Goal: Task Accomplishment & Management: Manage account settings

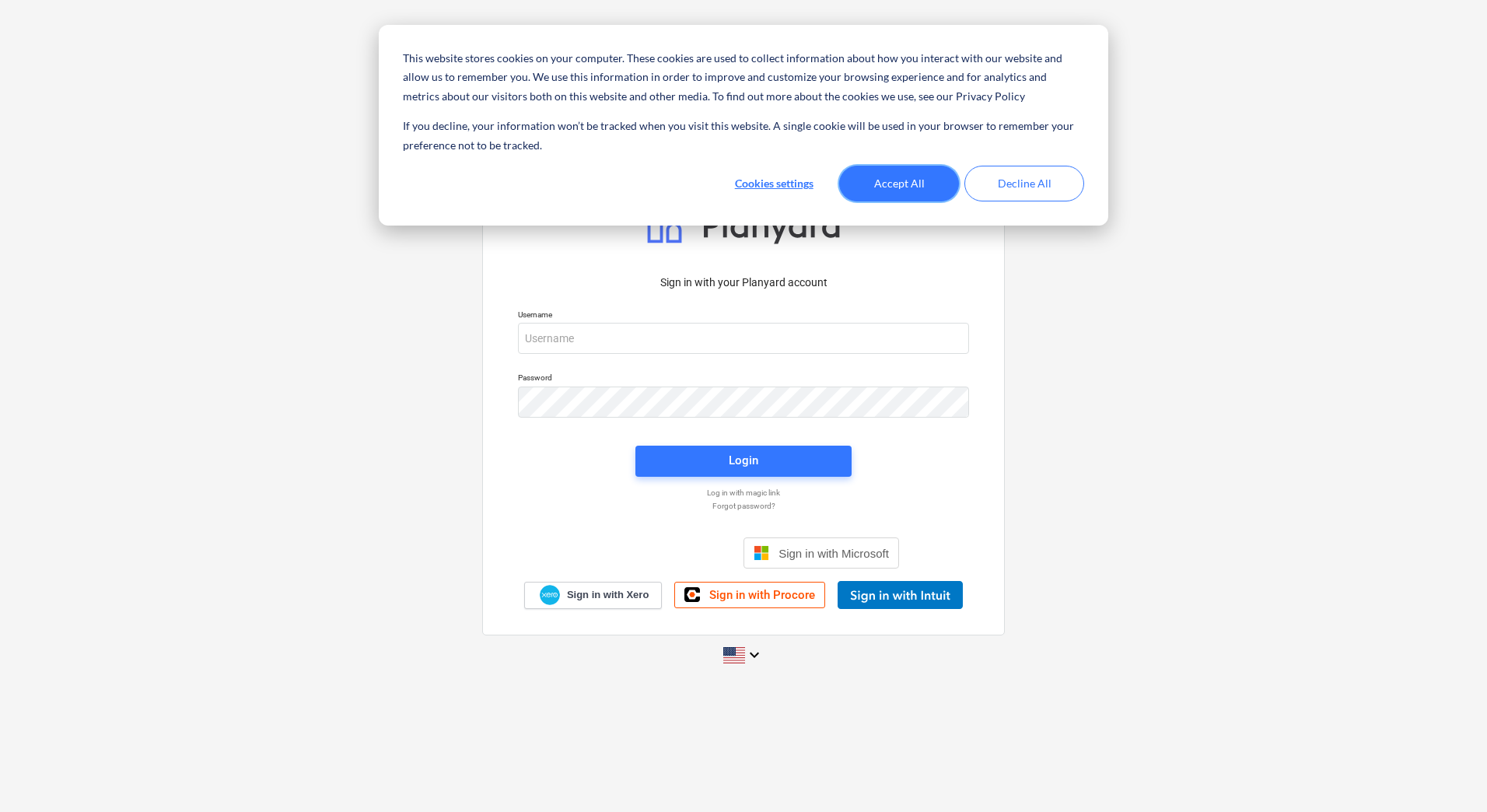
click at [891, 175] on button "Accept All" at bounding box center [899, 183] width 119 height 36
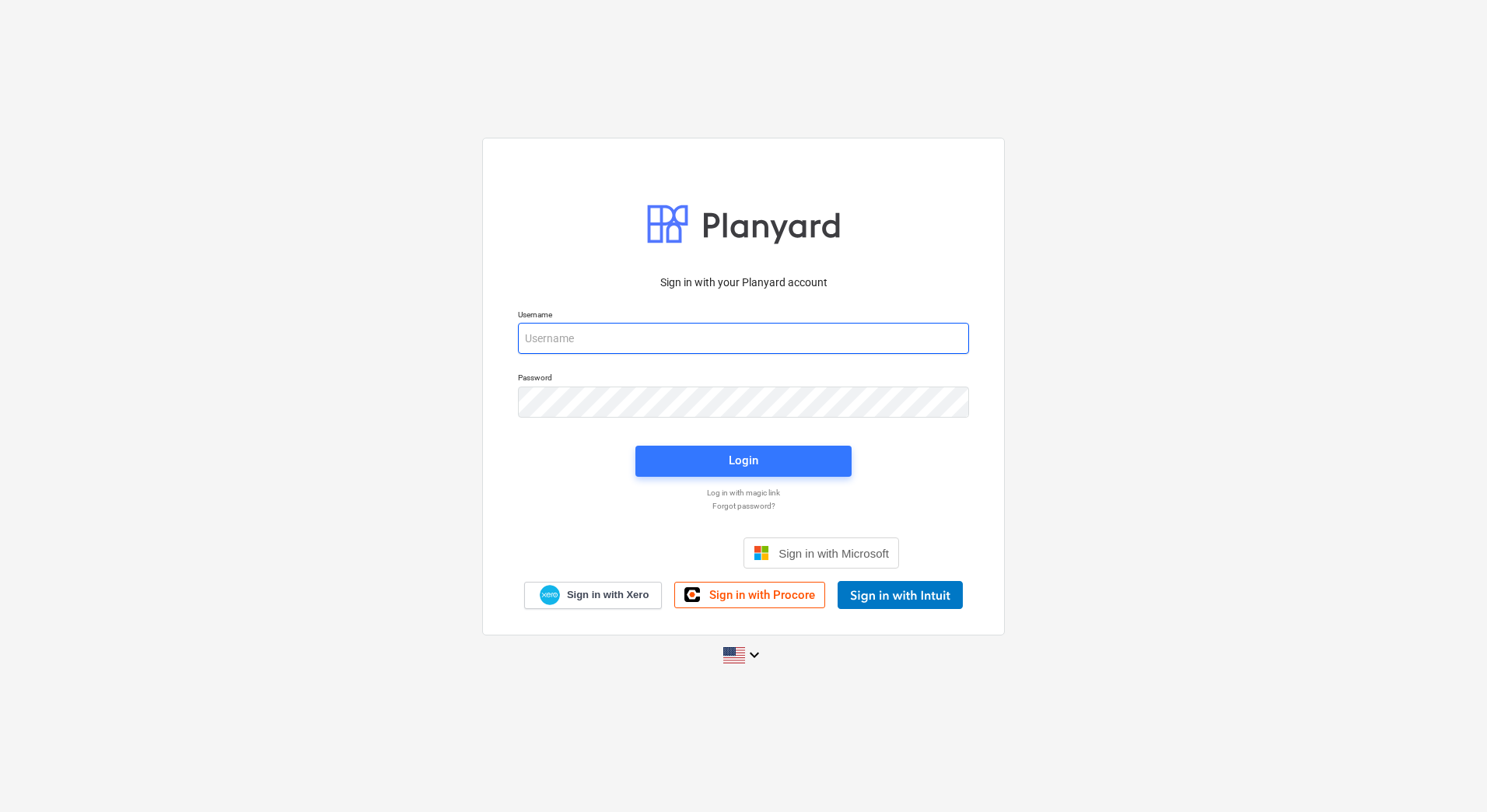
click at [537, 342] on input "email" at bounding box center [744, 337] width 451 height 31
paste input "[PERSON_NAME][EMAIL_ADDRESS][DOMAIN_NAME]"
type input "[PERSON_NAME][EMAIL_ADDRESS][DOMAIN_NAME]"
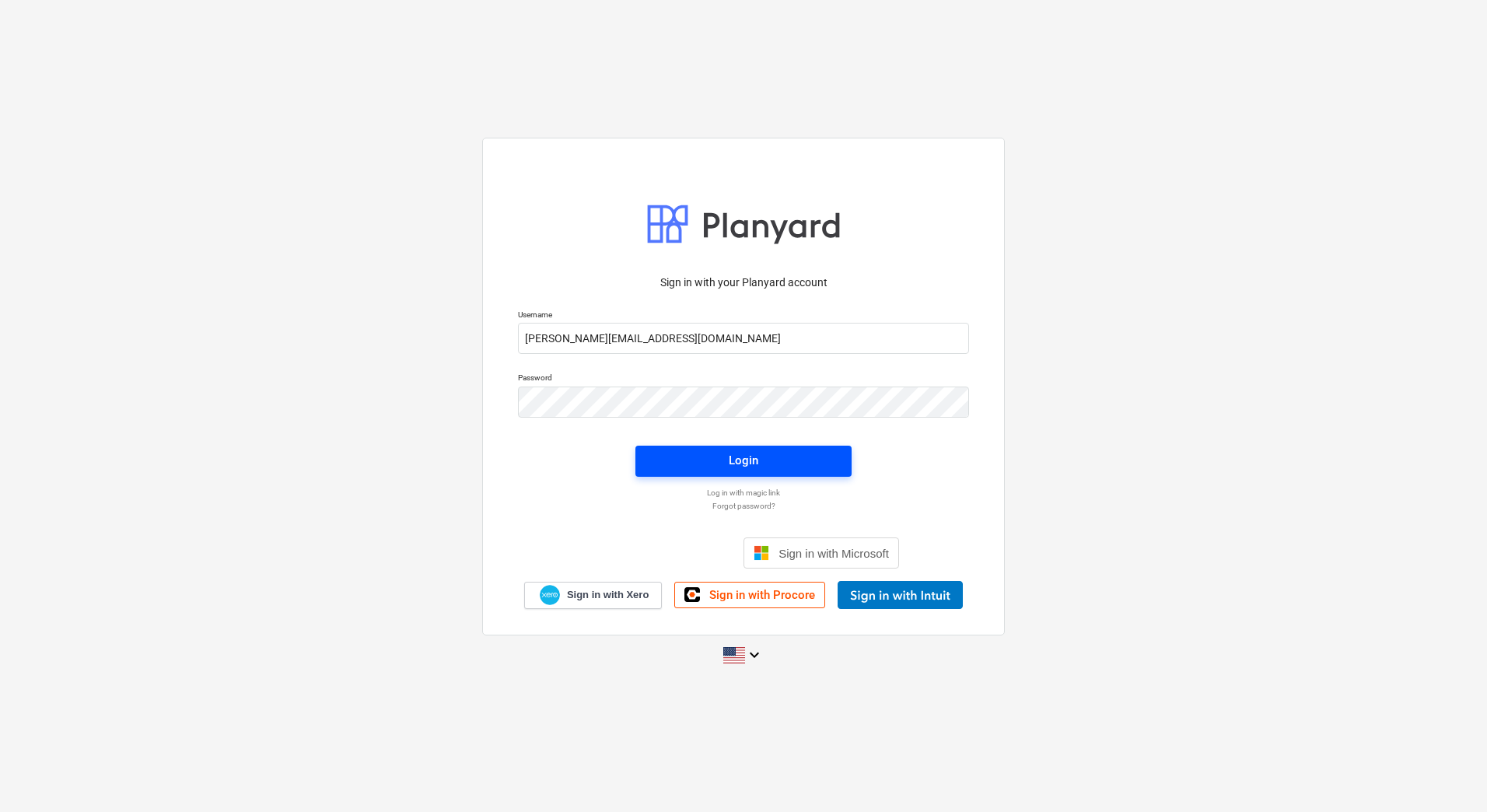
click at [762, 462] on span "Login" at bounding box center [744, 460] width 179 height 20
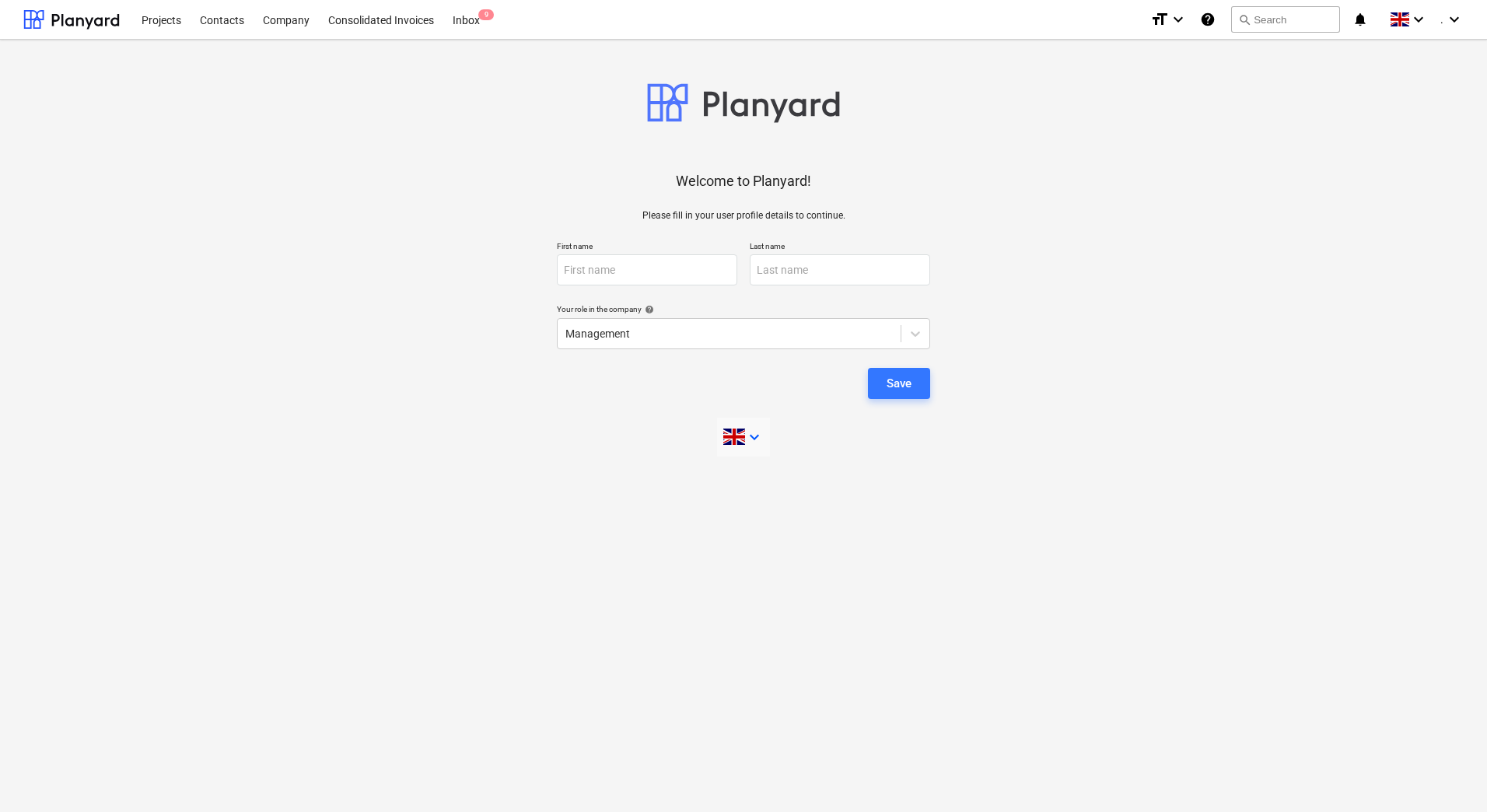
click at [754, 439] on icon "keyboard_arrow_down" at bounding box center [754, 437] width 18 height 18
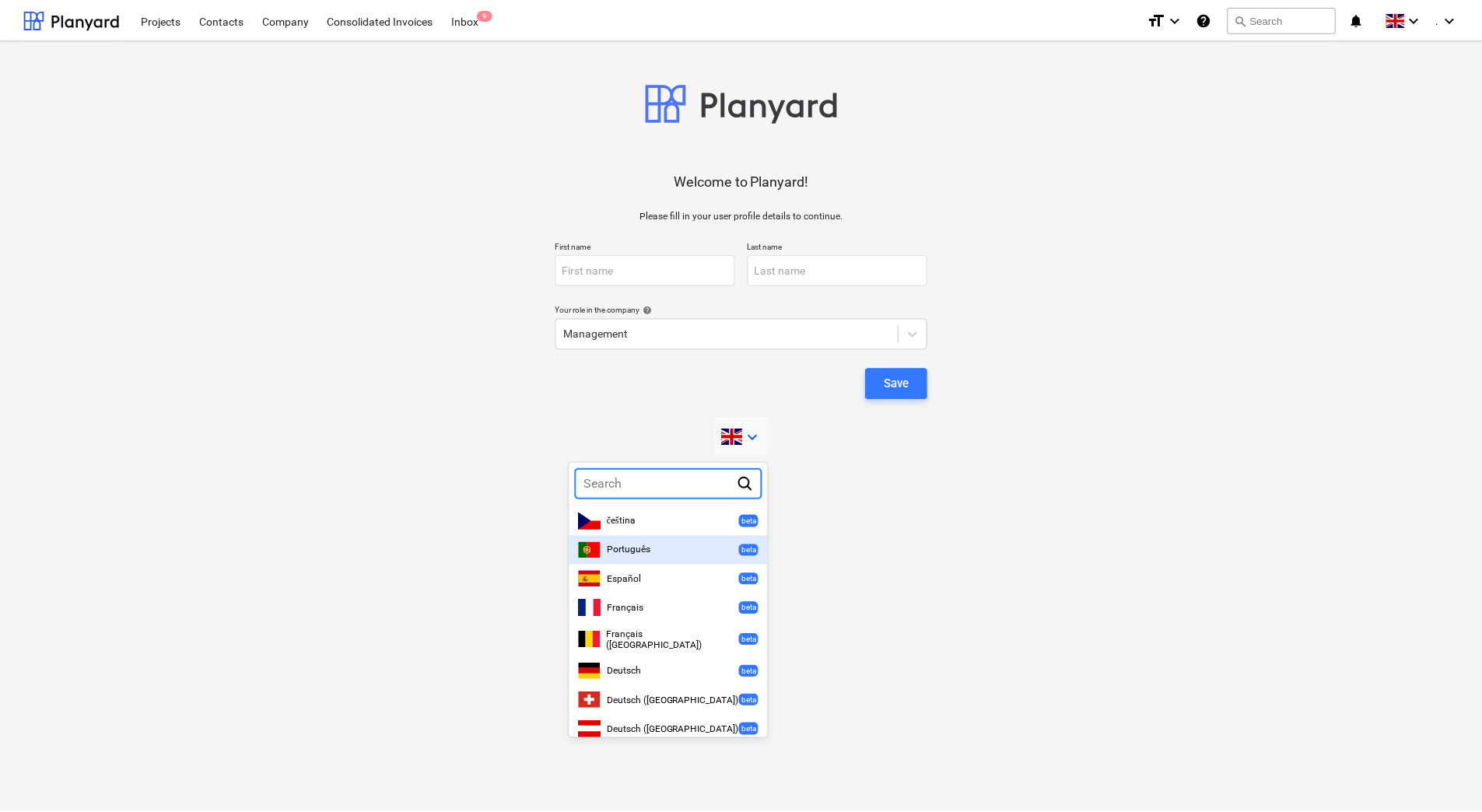
scroll to position [467, 0]
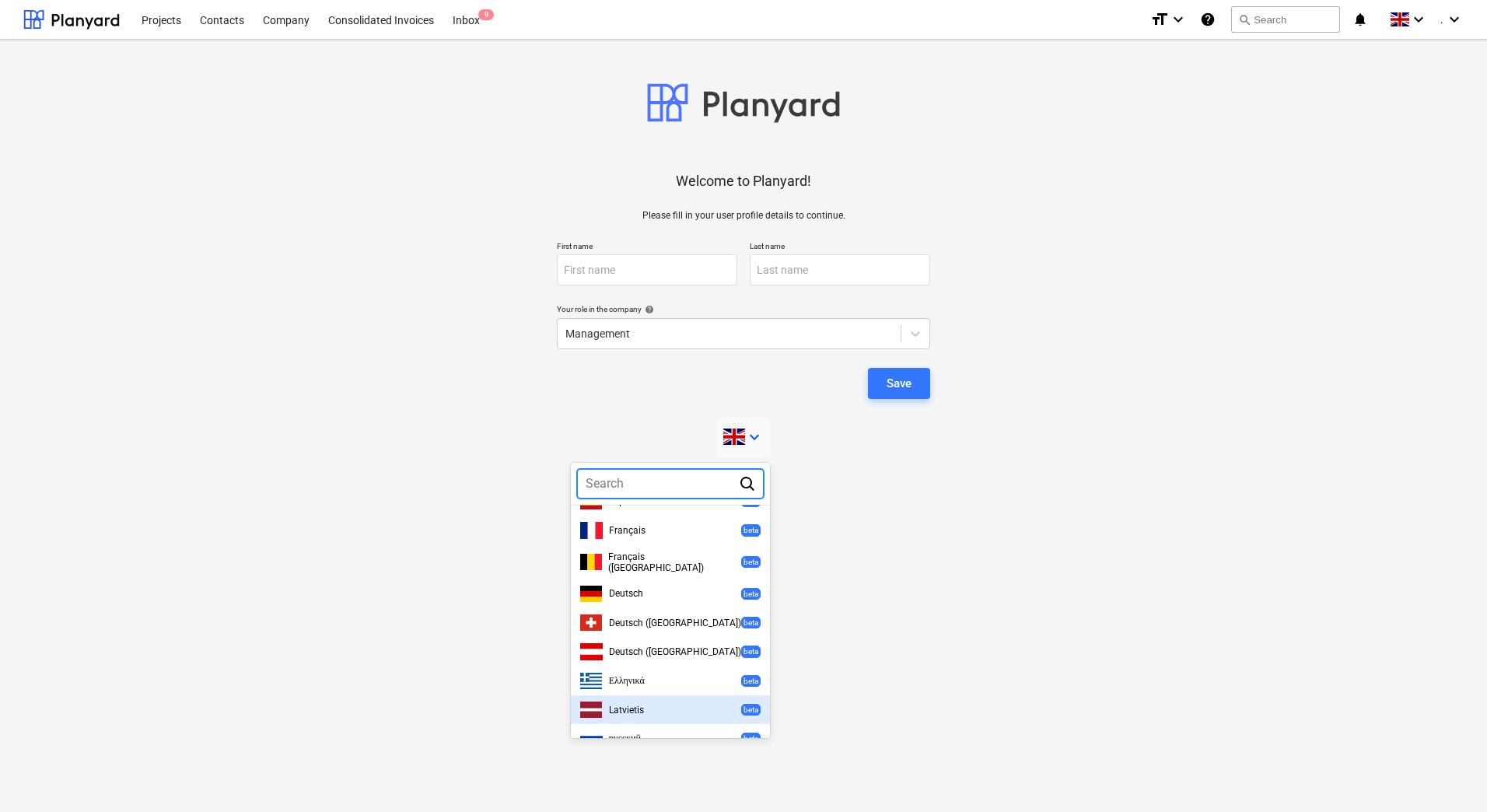
click at [639, 705] on span "Latvietis" at bounding box center [627, 710] width 35 height 11
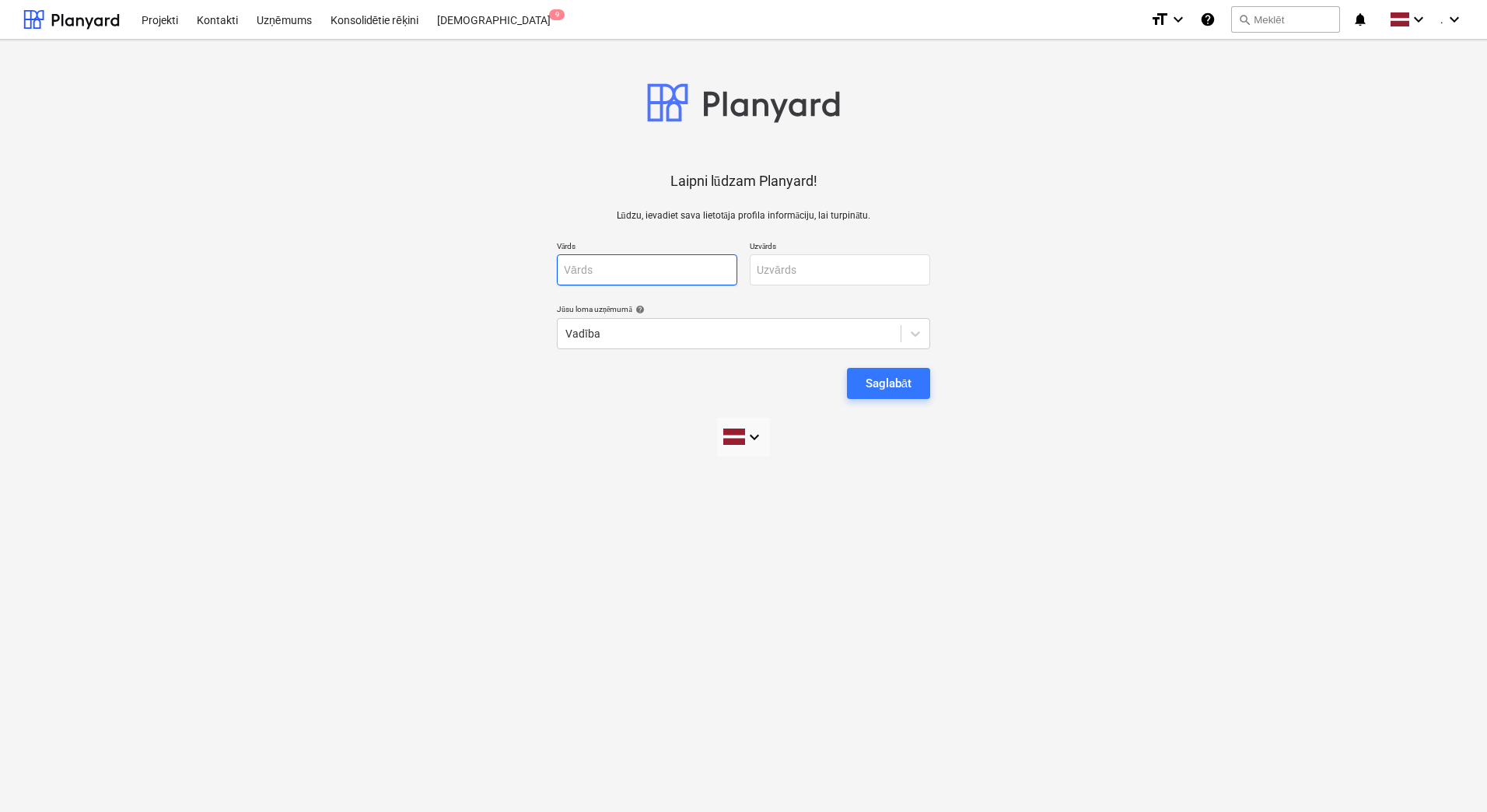
click at [635, 273] on input "text" at bounding box center [647, 269] width 180 height 31
type input "[PERSON_NAME]"
click at [771, 270] on input "text" at bounding box center [840, 269] width 180 height 31
type input "Andžāns"
click at [885, 381] on div "Saglabāt" at bounding box center [888, 383] width 46 height 20
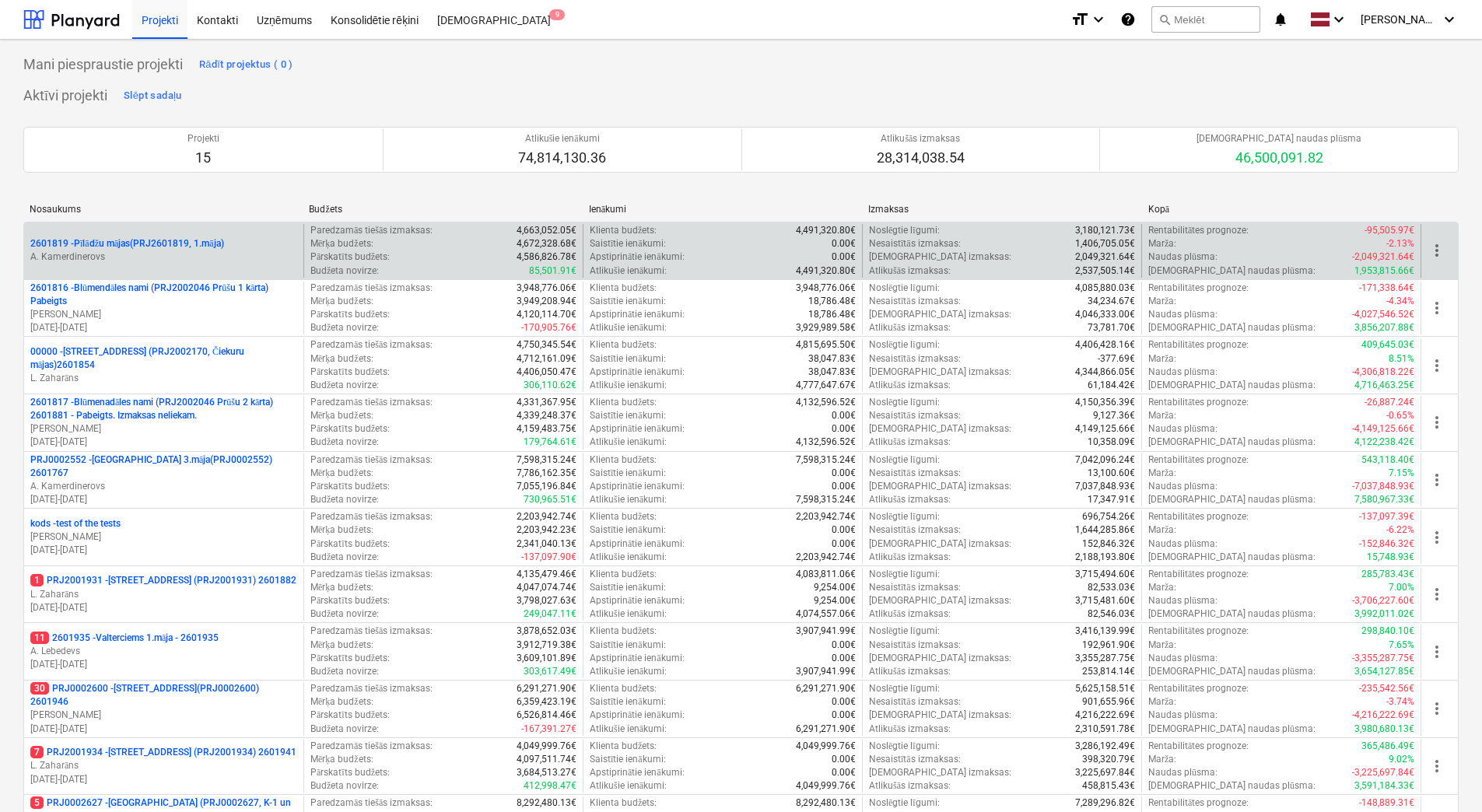
click at [132, 242] on p "2601819 - Pīlādžu mājas(PRJ2601819, 1.māja)" at bounding box center [127, 244] width 194 height 13
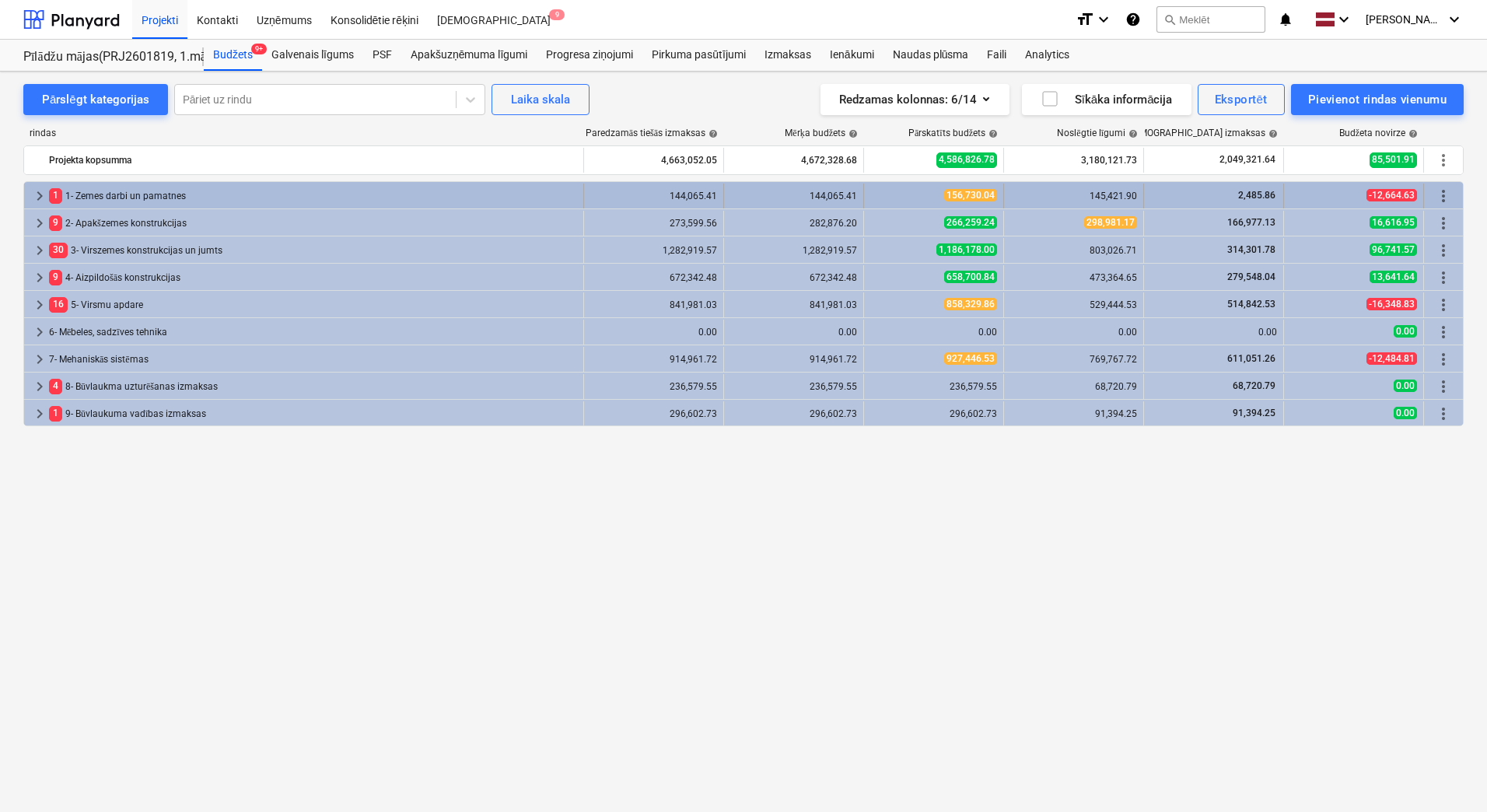
click at [37, 195] on span "keyboard_arrow_right" at bounding box center [39, 195] width 18 height 18
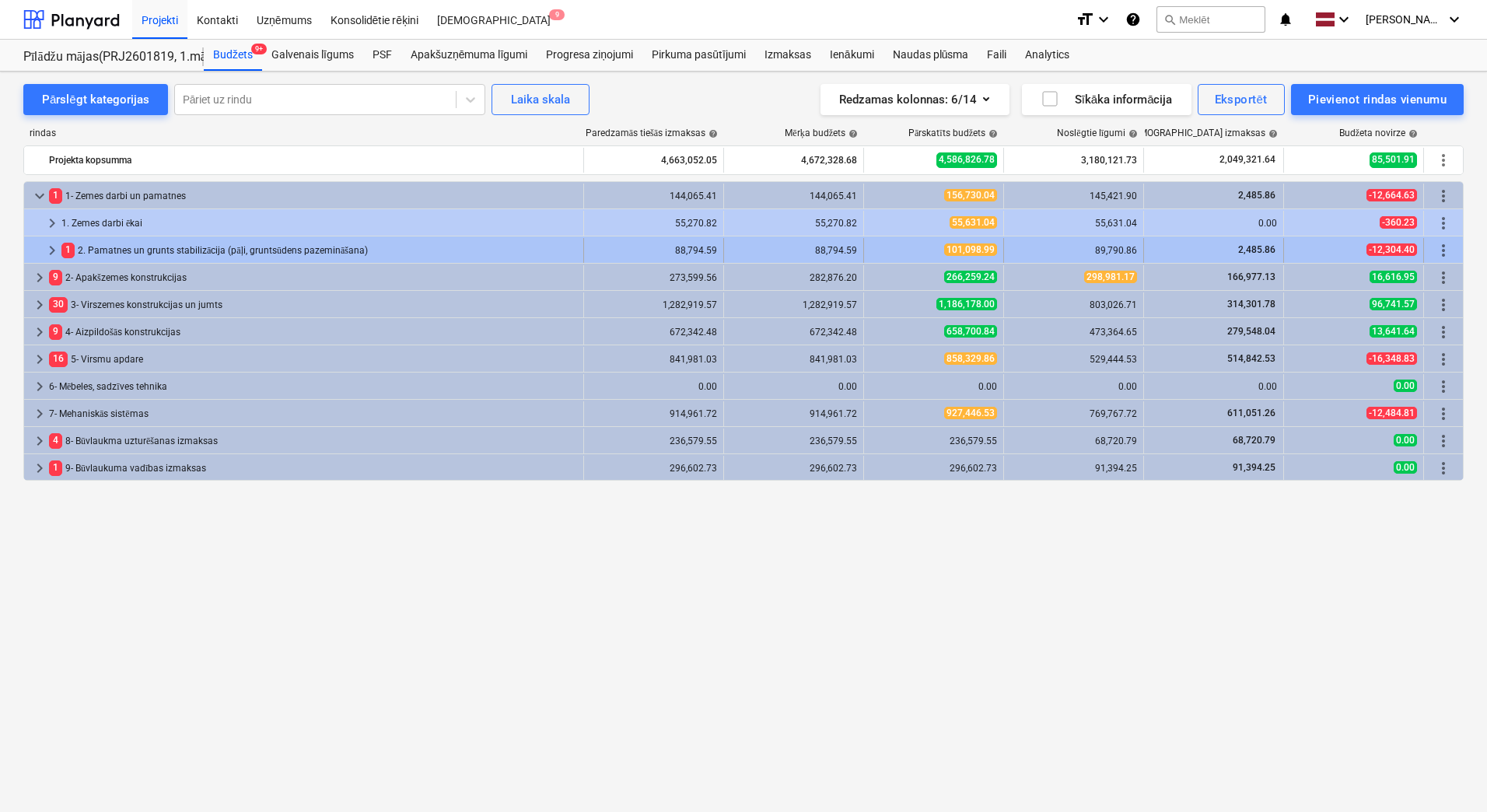
click at [51, 251] on span "keyboard_arrow_right" at bounding box center [52, 251] width 18 height 18
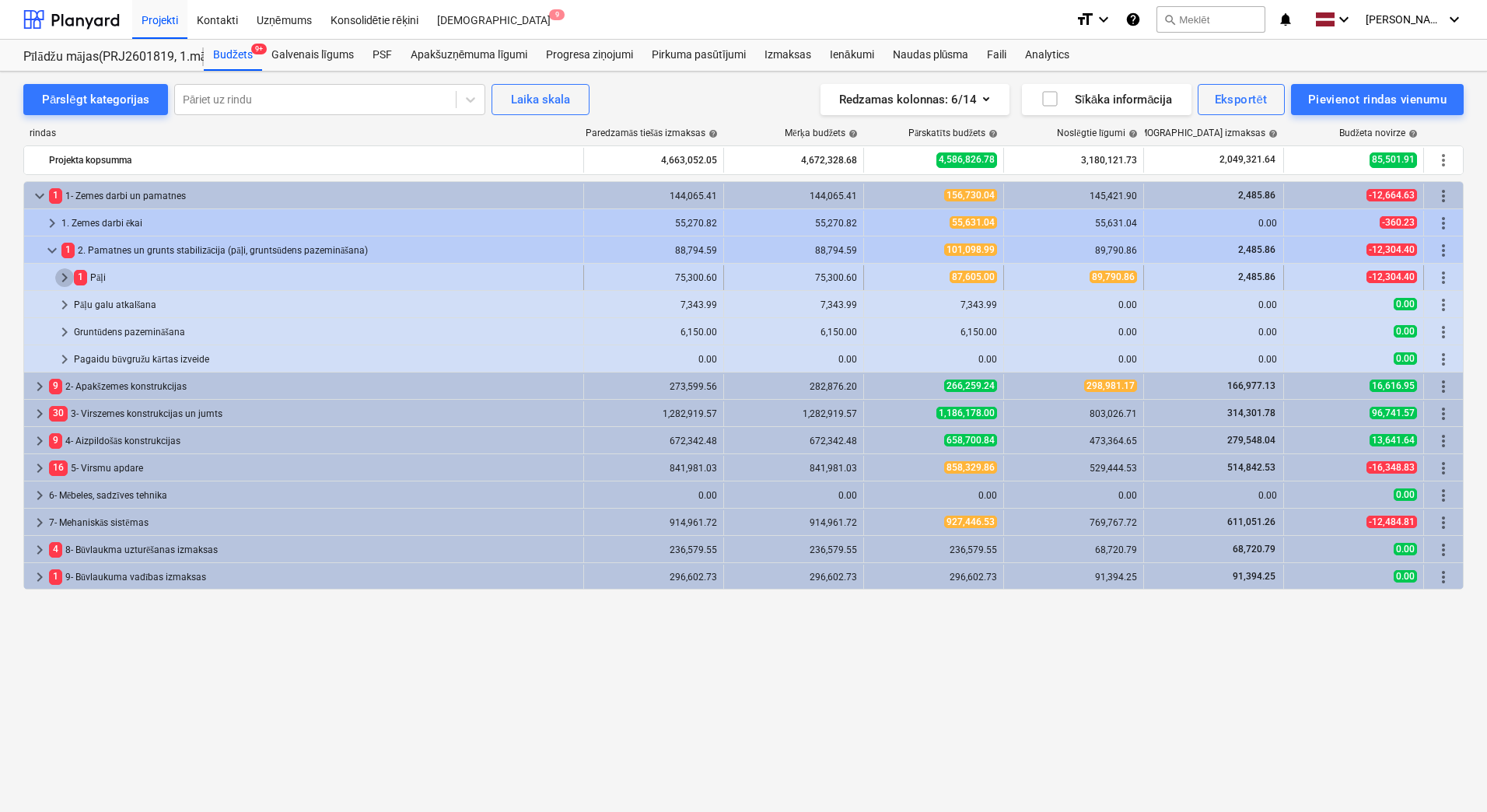
click at [64, 276] on span "keyboard_arrow_right" at bounding box center [64, 277] width 18 height 18
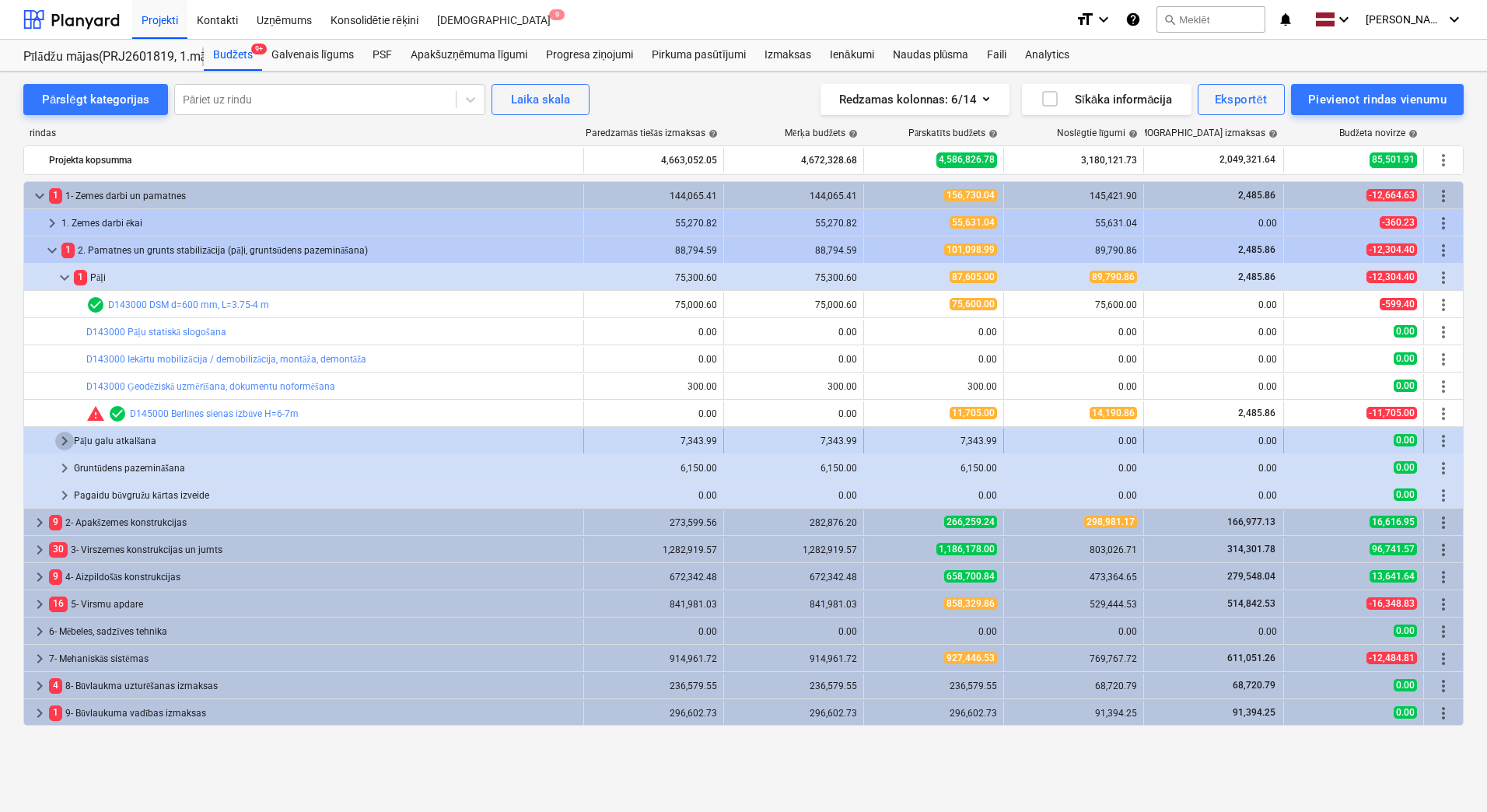
click at [64, 440] on span "keyboard_arrow_right" at bounding box center [64, 441] width 18 height 18
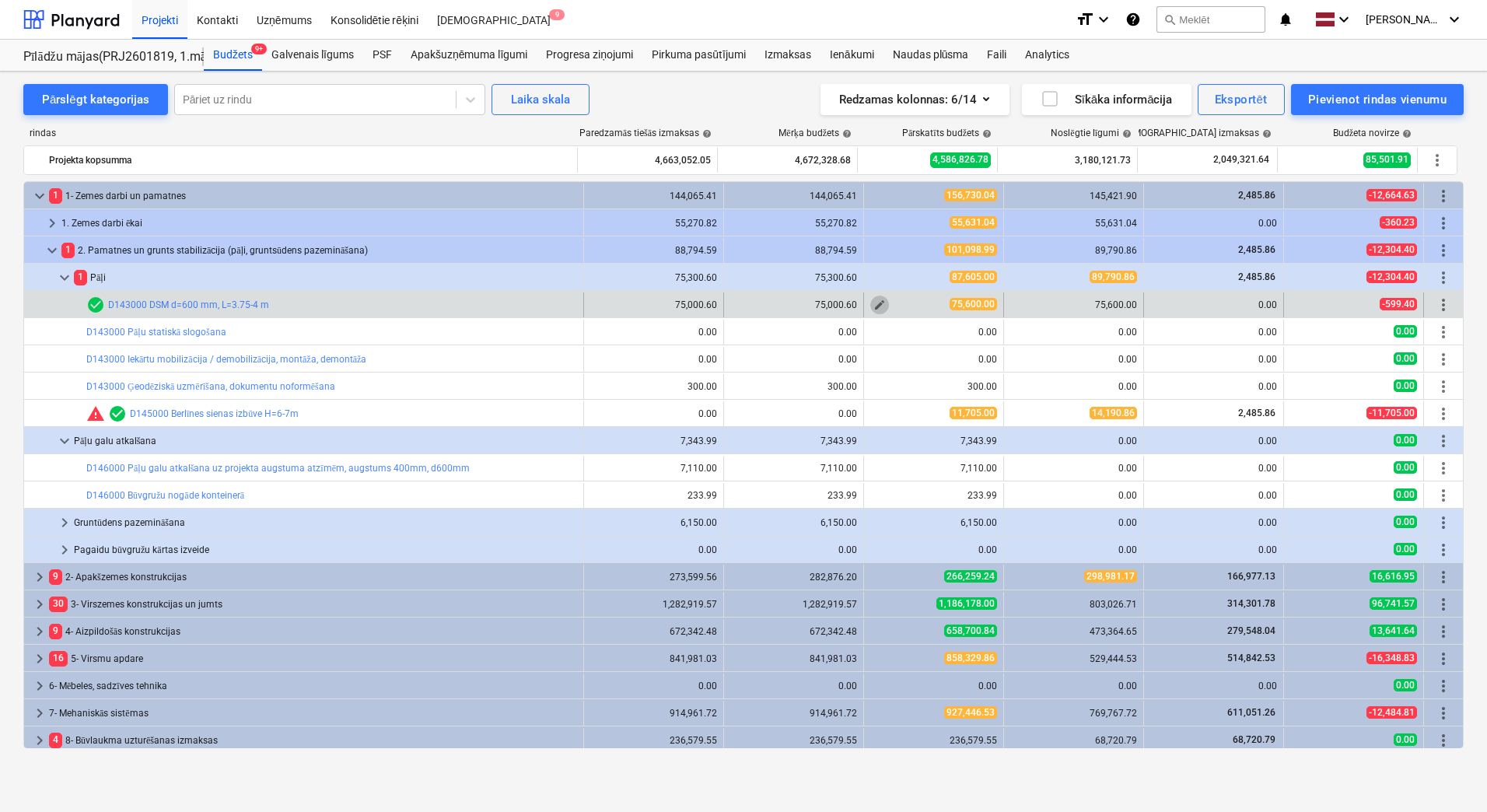
click at [874, 305] on span "edit" at bounding box center [880, 305] width 13 height 13
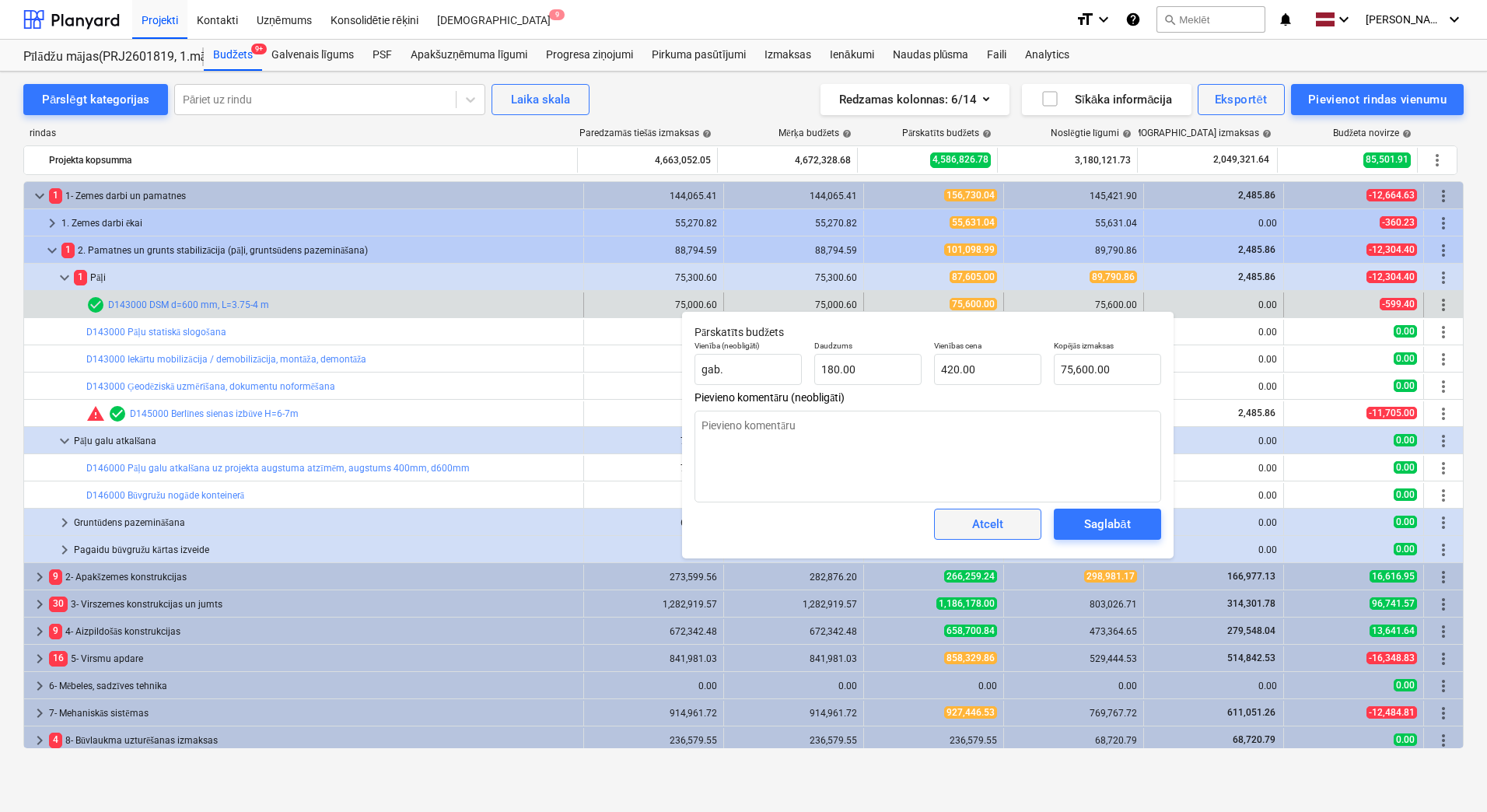
click at [977, 527] on div "Atcelt" at bounding box center [987, 524] width 31 height 20
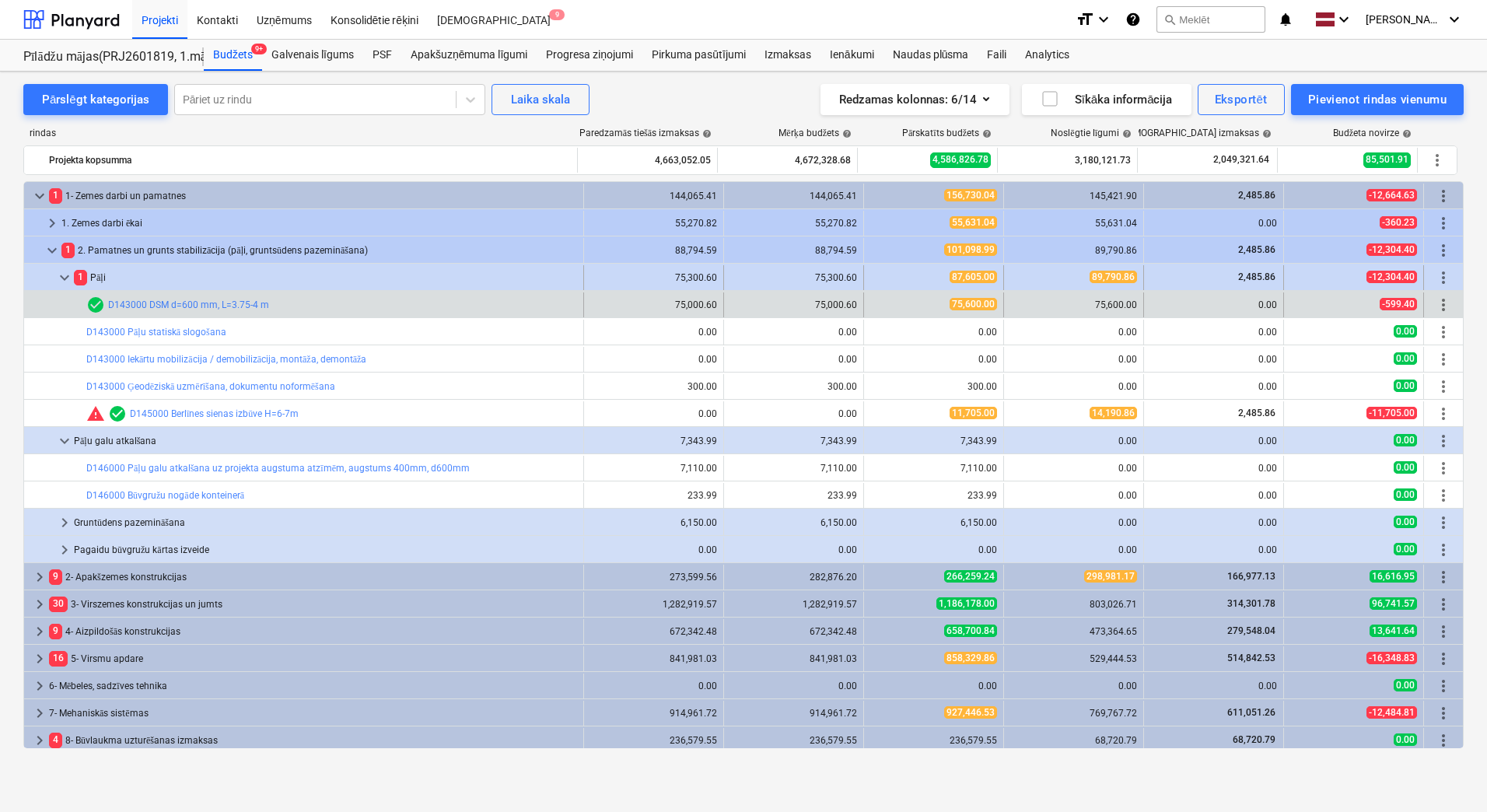
click at [1367, 275] on span "-12,304.40" at bounding box center [1392, 277] width 51 height 13
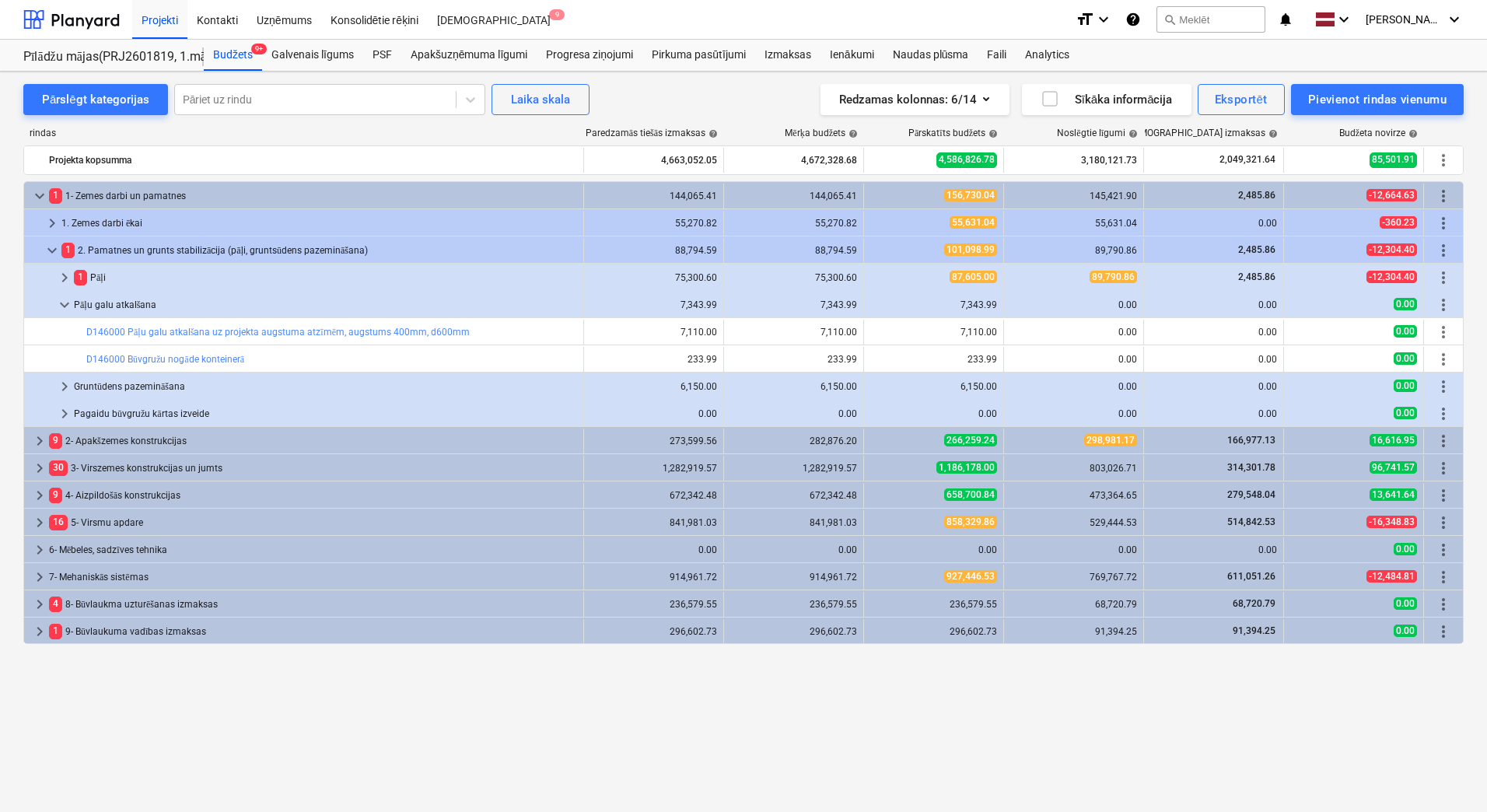
click at [1366, 275] on div "-12,304.40" at bounding box center [1354, 277] width 127 height 13
